Goal: Information Seeking & Learning: Learn about a topic

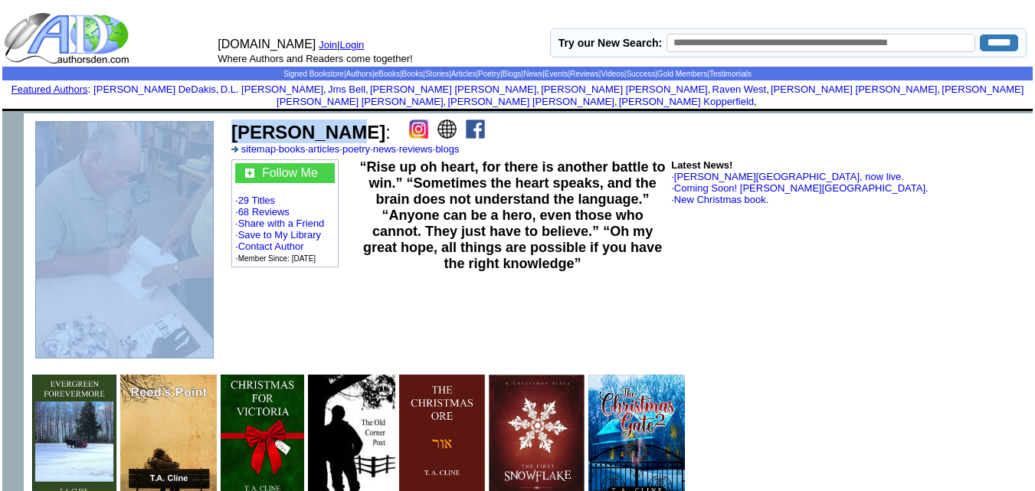
drag, startPoint x: 319, startPoint y: 126, endPoint x: 192, endPoint y: 121, distance: 126.5
click at [192, 121] on tr "T. A. Cline : sitemap · books · articles · poetry · news · reviews · blogs Foll…" at bounding box center [528, 239] width 1009 height 253
copy tr "T. A. Cline"
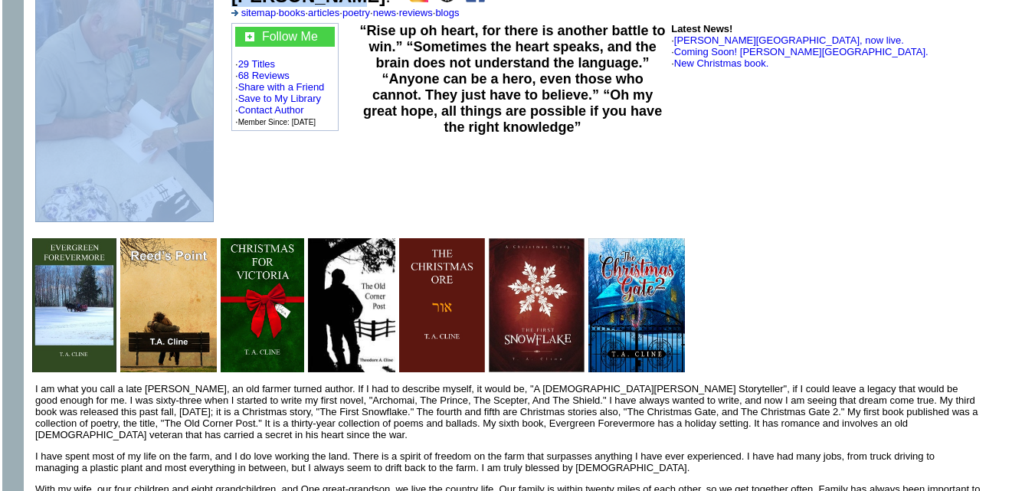
scroll to position [138, 0]
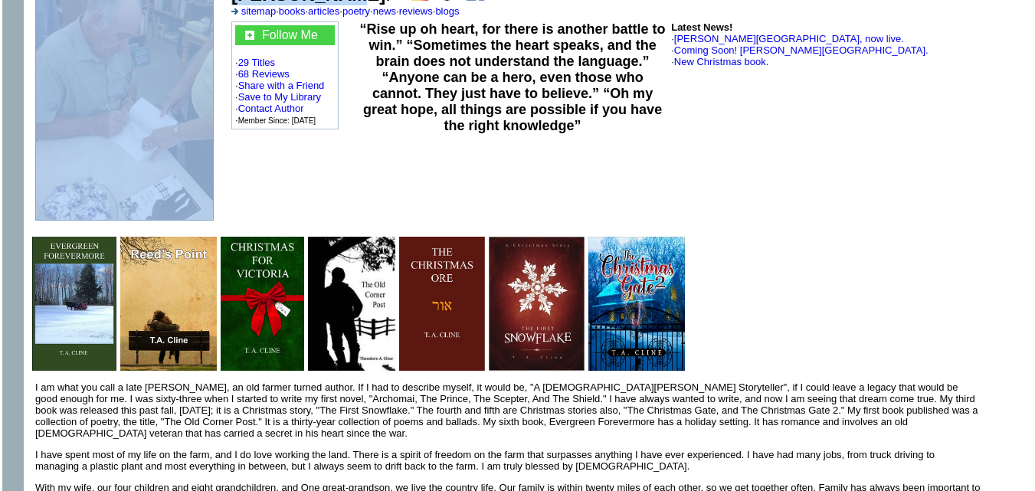
click at [561, 274] on img at bounding box center [537, 304] width 96 height 134
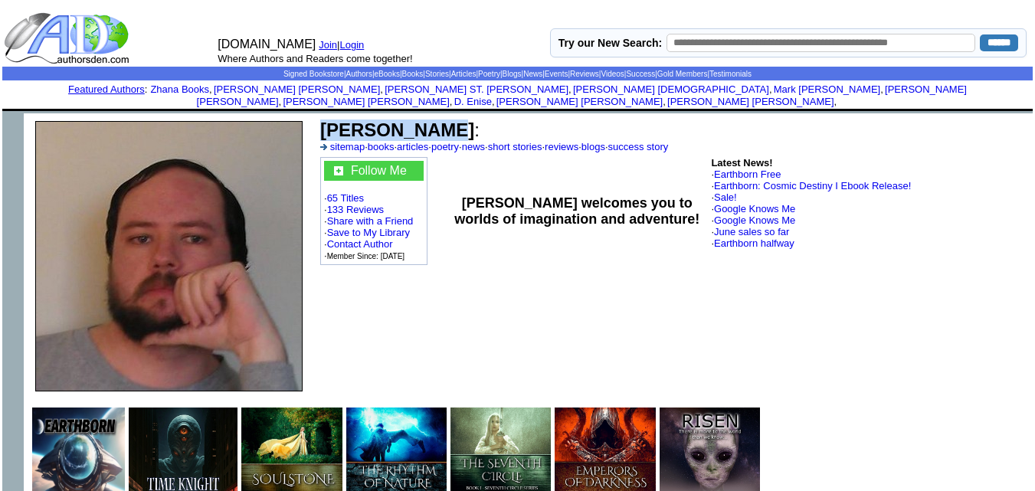
drag, startPoint x: 436, startPoint y: 125, endPoint x: 315, endPoint y: 123, distance: 121.0
click at [315, 123] on td "Todd Cheney : sitemap · books · articles · poetry · news · short stories · revi…" at bounding box center [673, 256] width 718 height 286
copy td "Todd Cheney"
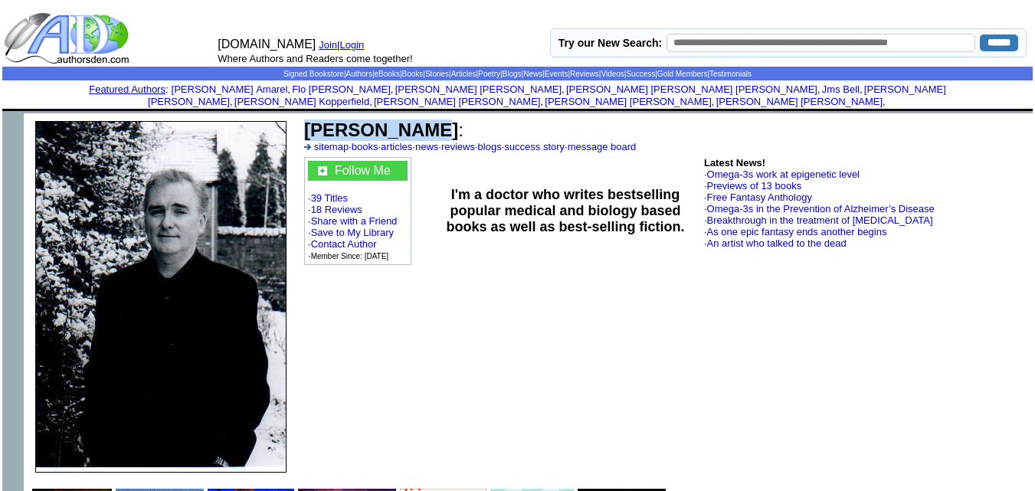
drag, startPoint x: 423, startPoint y: 123, endPoint x: 299, endPoint y: 122, distance: 124.1
click at [299, 122] on td "Frank P Ryan : sitemap · books · articles · news · reviews · blogs · success st…" at bounding box center [665, 296] width 735 height 367
copy td "Frank P Ryan"
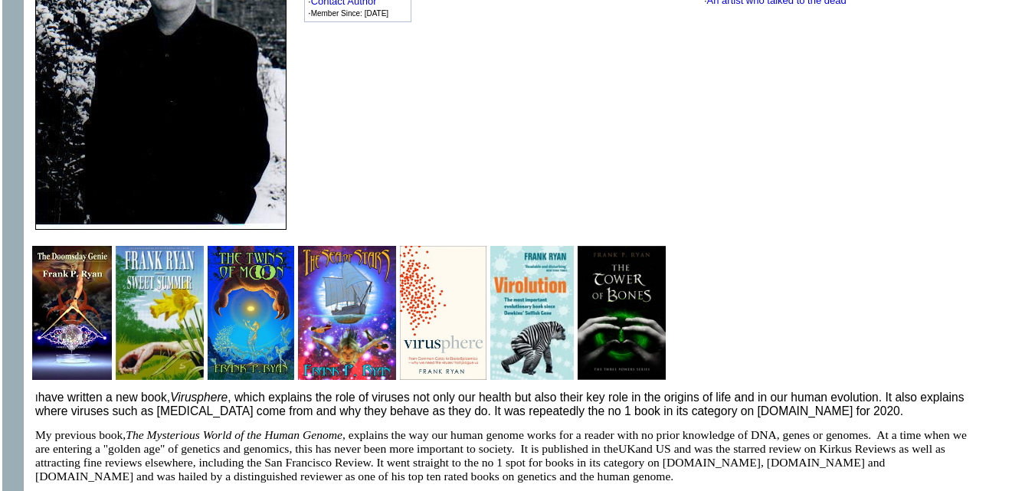
scroll to position [244, 0]
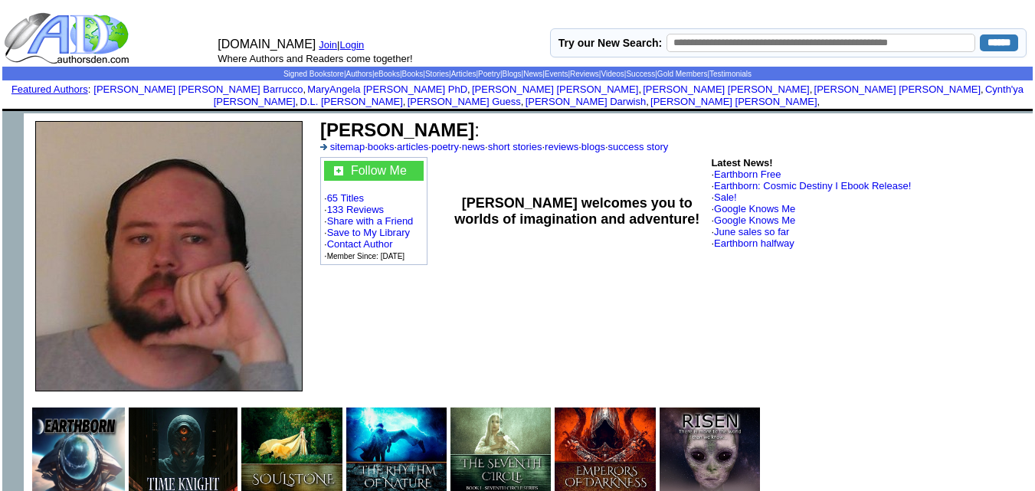
scroll to position [10, 0]
